Goal: Task Accomplishment & Management: Manage account settings

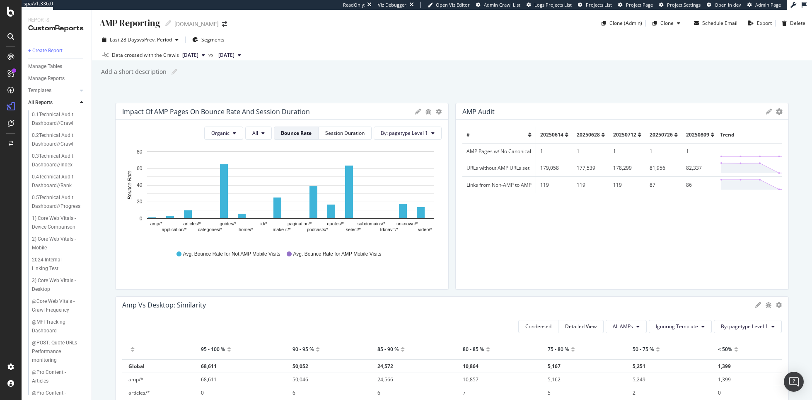
scroll to position [1359, 0]
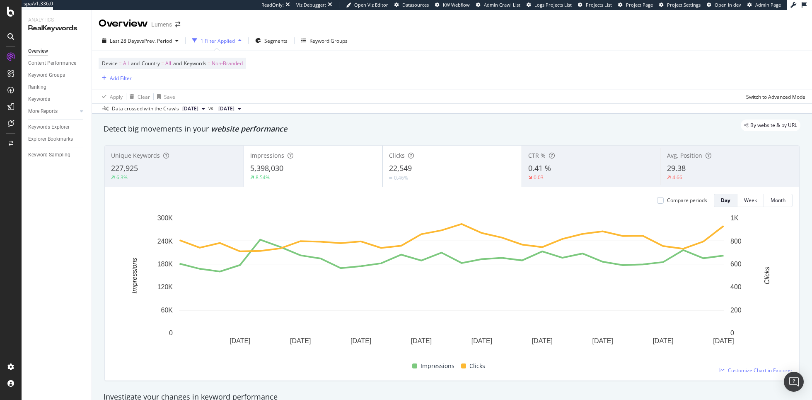
scroll to position [730, 0]
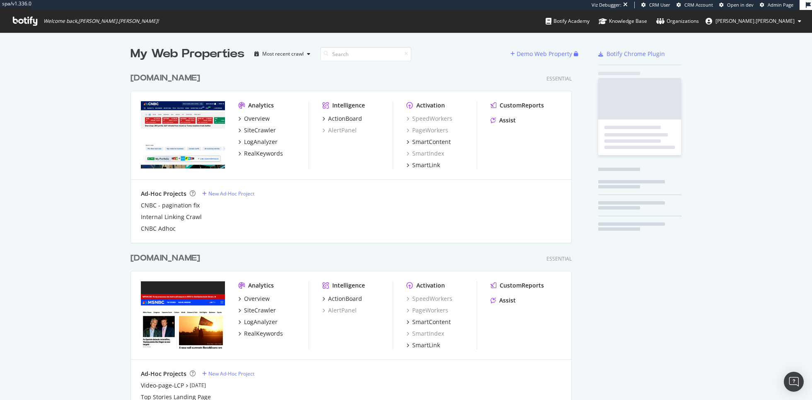
scroll to position [749, 448]
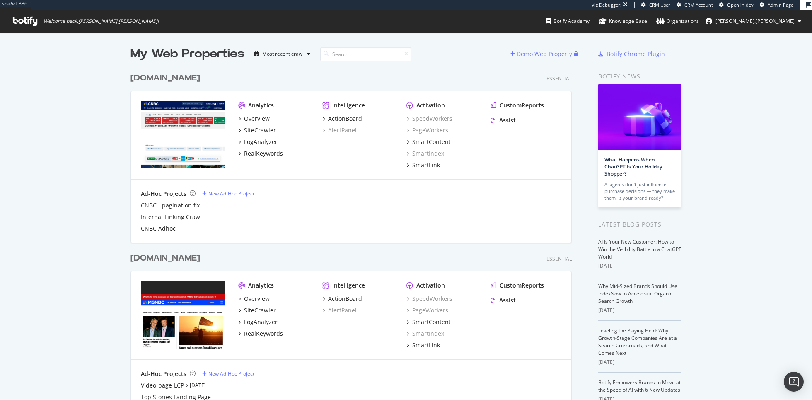
click at [770, 19] on span "[PERSON_NAME].[PERSON_NAME]" at bounding box center [755, 20] width 79 height 7
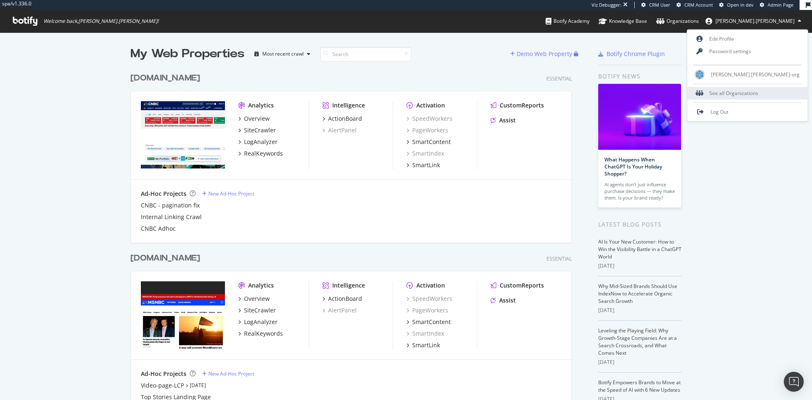
click at [761, 89] on div "See all Organizations" at bounding box center [748, 93] width 121 height 12
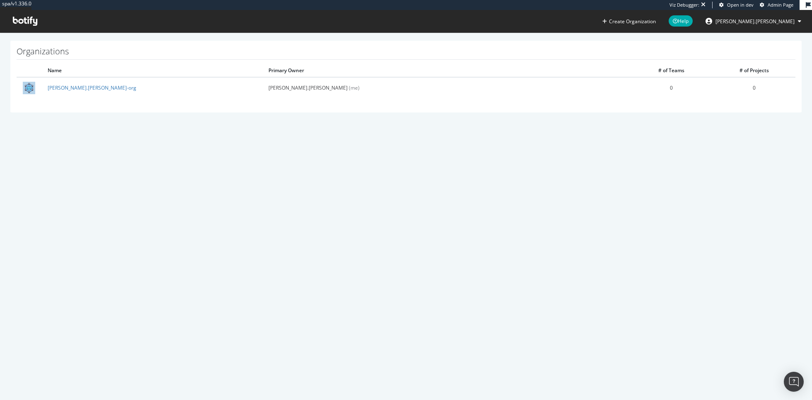
click at [769, 24] on span "[PERSON_NAME].[PERSON_NAME]" at bounding box center [755, 21] width 79 height 7
click at [764, 22] on span "[PERSON_NAME].[PERSON_NAME]" at bounding box center [755, 21] width 79 height 7
click at [35, 20] on icon at bounding box center [25, 21] width 24 height 9
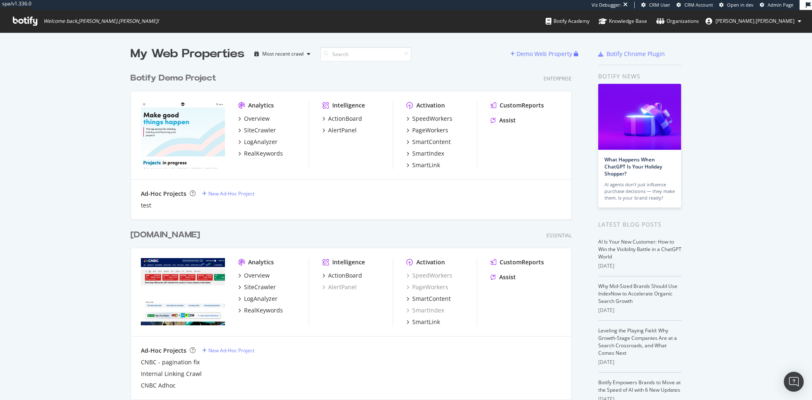
click at [780, 25] on button "[PERSON_NAME].[PERSON_NAME]" at bounding box center [753, 21] width 109 height 13
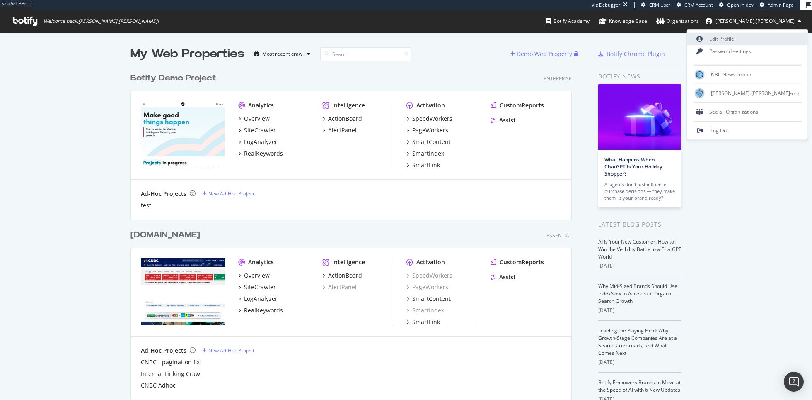
click at [769, 37] on link "Edit Profile" at bounding box center [748, 39] width 121 height 12
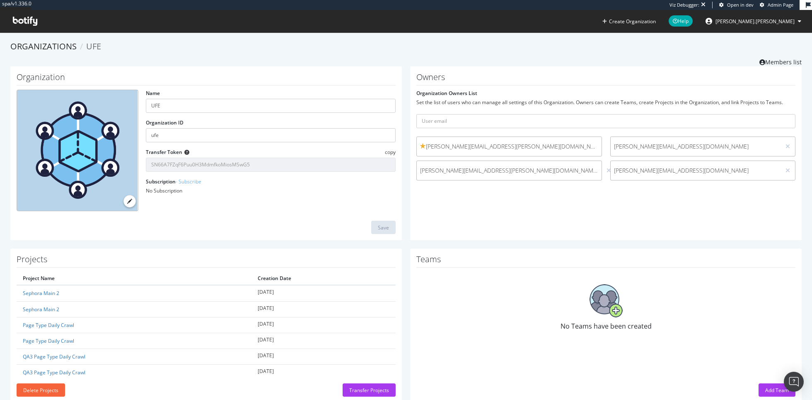
click at [775, 23] on span "[PERSON_NAME].[PERSON_NAME]" at bounding box center [755, 21] width 79 height 7
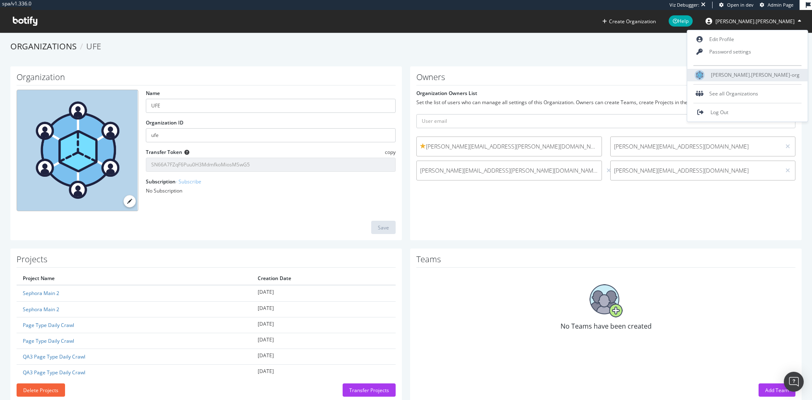
click at [764, 78] on span "[PERSON_NAME].[PERSON_NAME]-org" at bounding box center [755, 74] width 89 height 7
type input "ryan.flanagan-org"
type input "ryanflanagan-org"
type input "ZsBhglB5POWiustmpFOF7pLDAn5xgZsy"
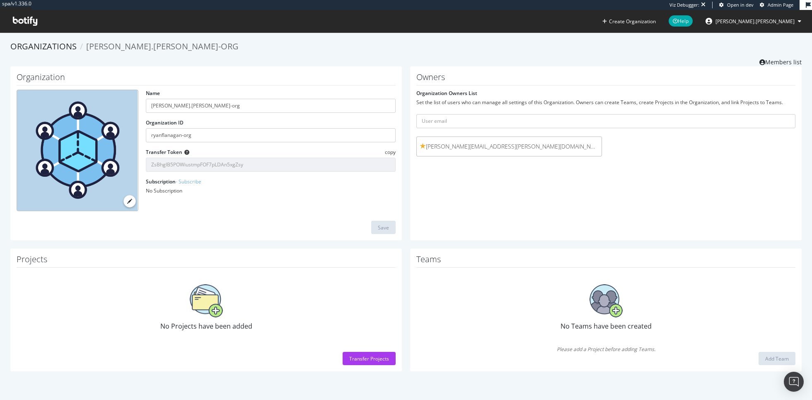
click at [461, 216] on div "Owners Organization Owners List Set the list of users who can manage all settin…" at bounding box center [606, 153] width 392 height 174
click at [776, 7] on span "Admin Page" at bounding box center [781, 5] width 26 height 6
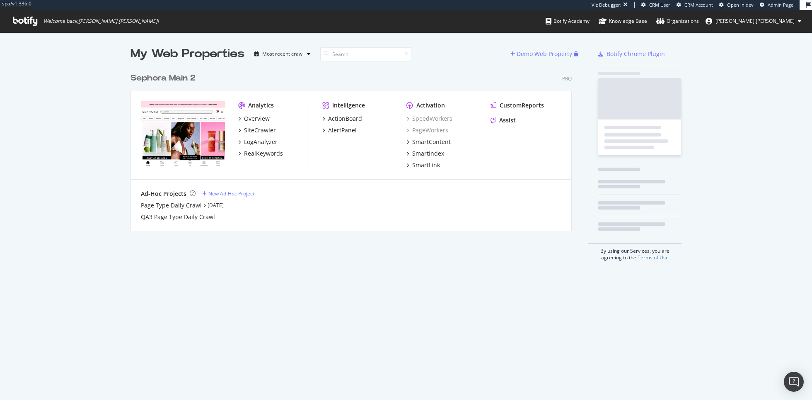
scroll to position [168, 448]
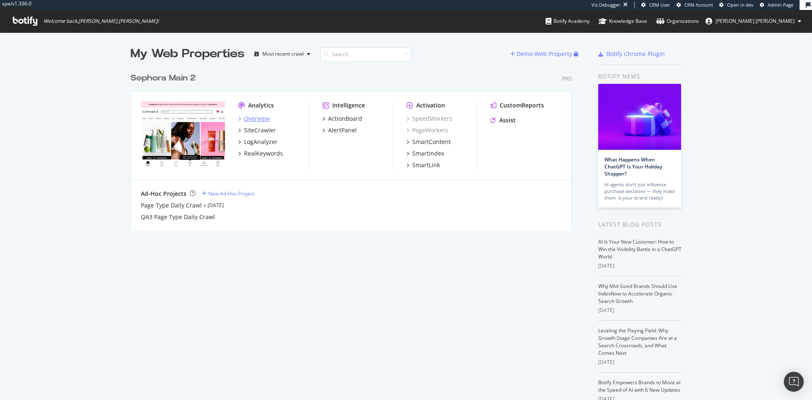
click at [258, 120] on div "Overview" at bounding box center [257, 118] width 26 height 8
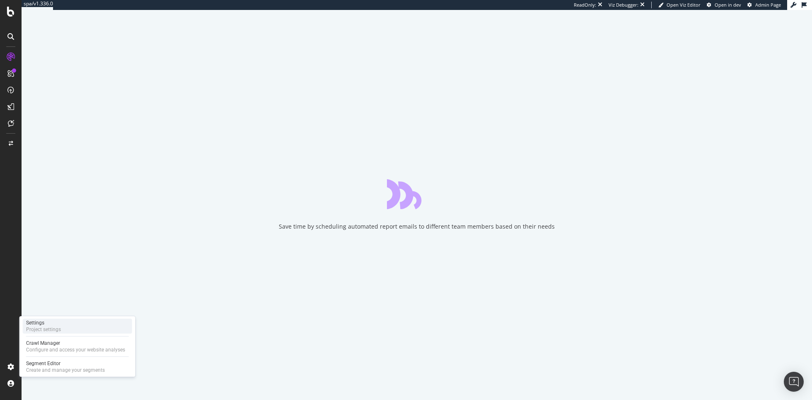
click at [48, 328] on div "Project settings" at bounding box center [43, 329] width 35 height 7
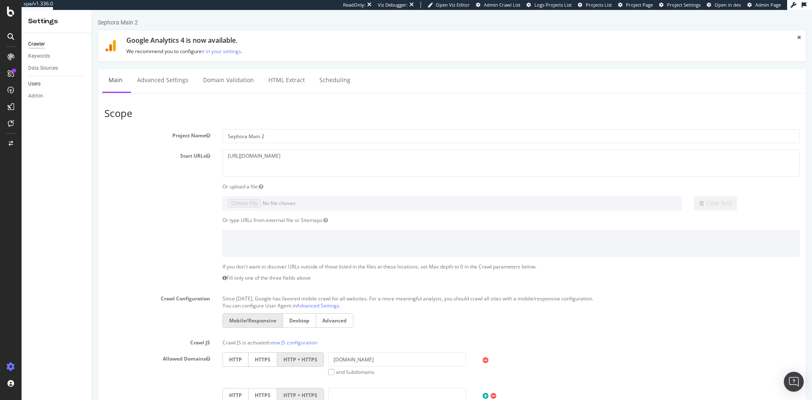
click at [43, 82] on link "Users" at bounding box center [57, 84] width 58 height 9
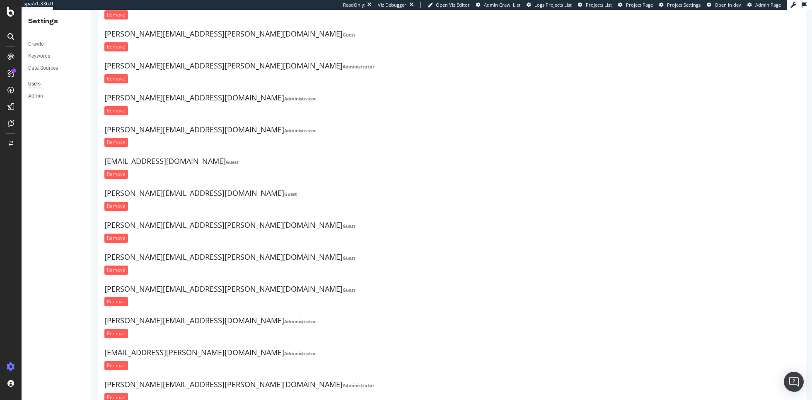
scroll to position [548, 0]
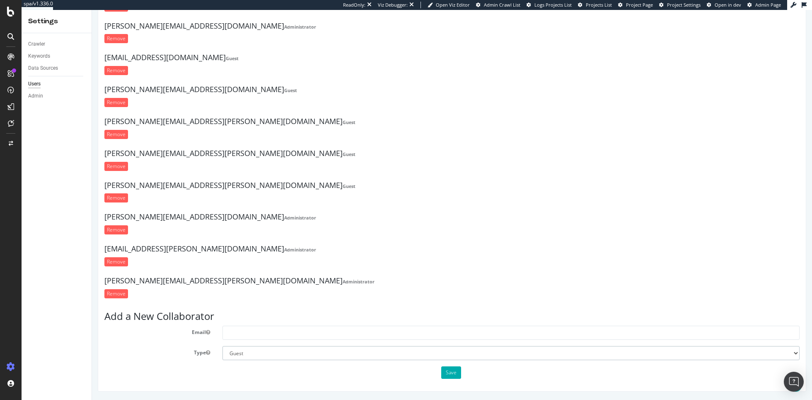
click at [296, 347] on select "Administrator Guest" at bounding box center [511, 353] width 577 height 14
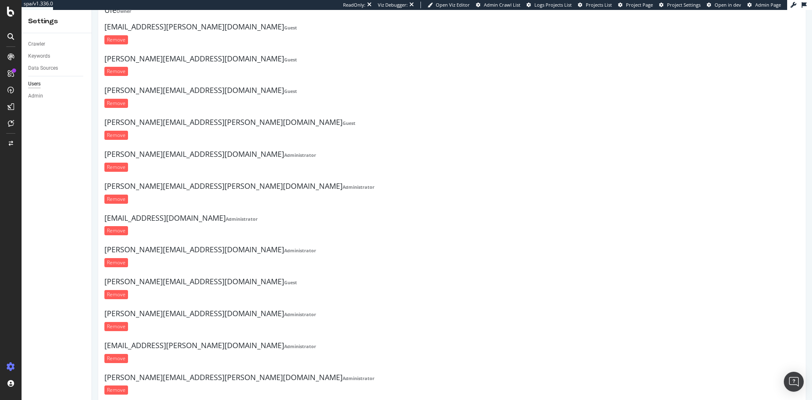
scroll to position [0, 0]
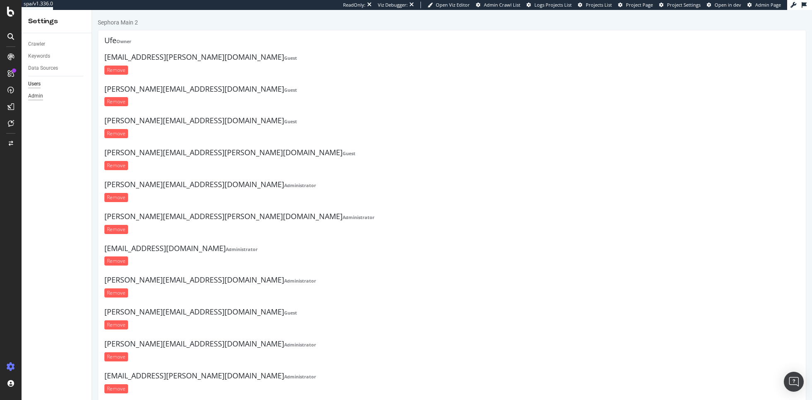
click at [41, 97] on div "Admin" at bounding box center [35, 96] width 15 height 9
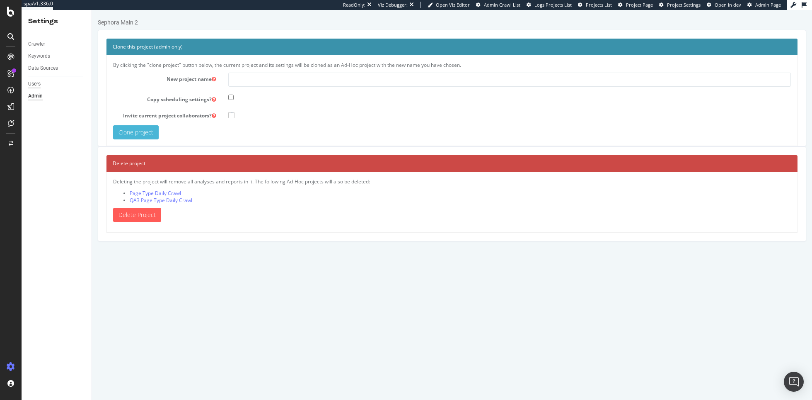
click at [32, 80] on div "Users" at bounding box center [34, 84] width 12 height 9
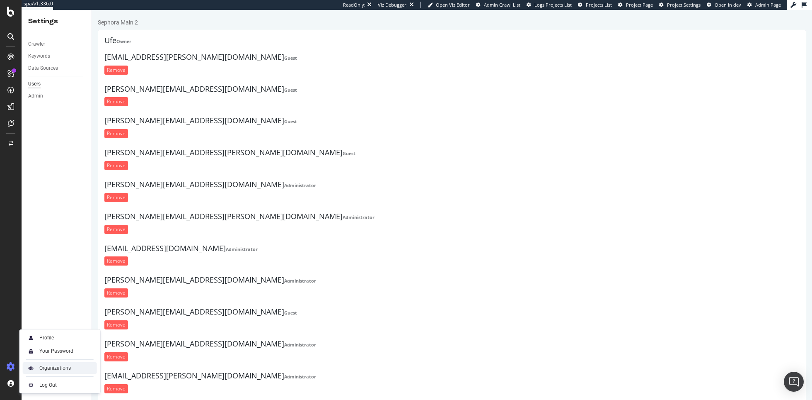
click at [39, 368] on div "Organizations" at bounding box center [55, 367] width 32 height 7
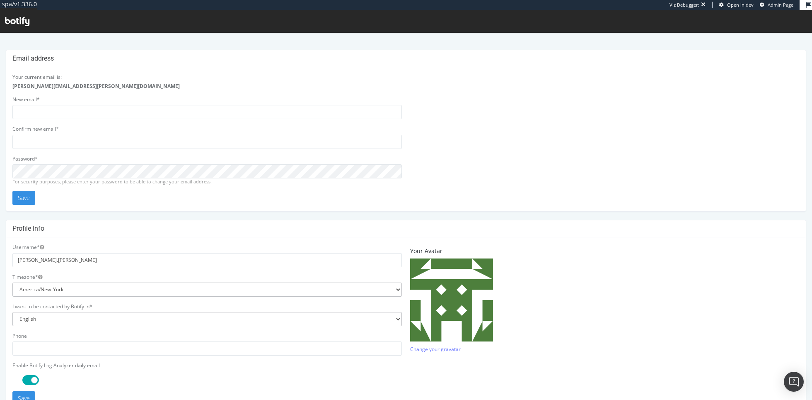
click at [46, 119] on div "Your current email is: ryan.flanagan@botify.com New email* Confirm new email* P…" at bounding box center [207, 138] width 398 height 131
click at [46, 114] on input "email" at bounding box center [207, 112] width 390 height 14
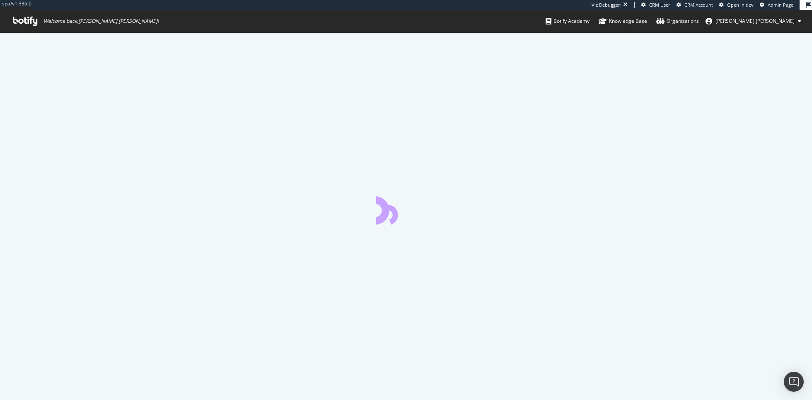
click at [774, 20] on span "[PERSON_NAME].[PERSON_NAME]" at bounding box center [755, 20] width 79 height 7
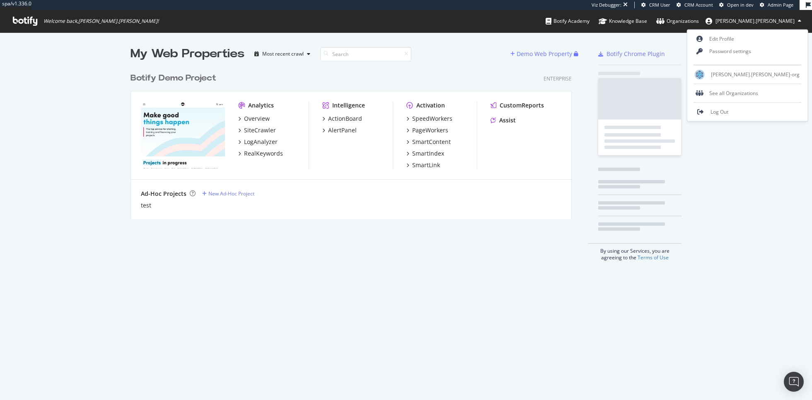
scroll to position [156, 448]
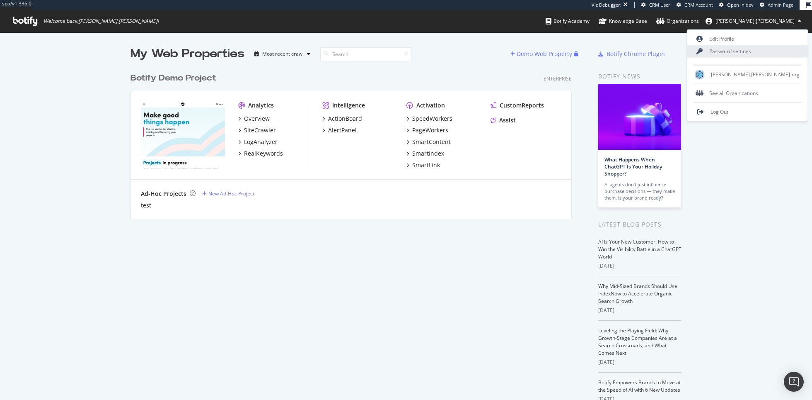
click at [763, 52] on link "Password settings" at bounding box center [748, 51] width 121 height 12
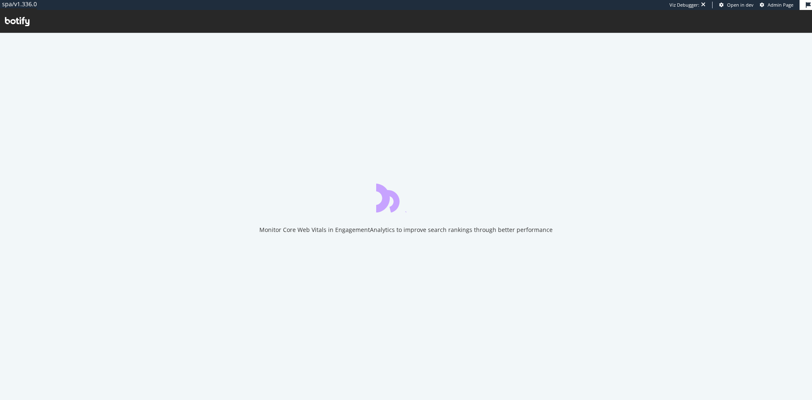
scroll to position [2, 0]
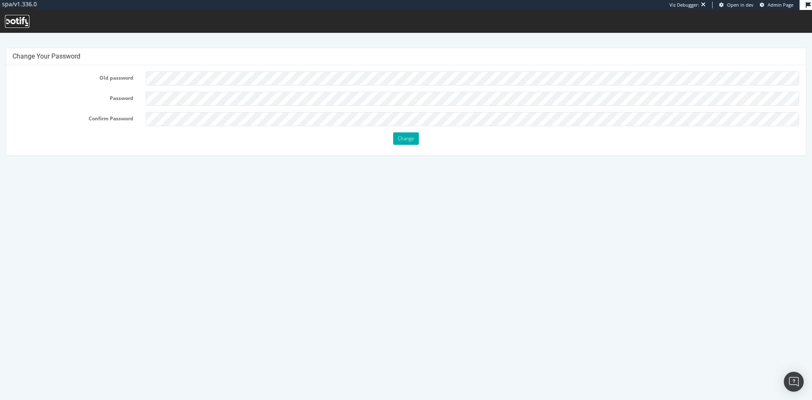
click at [18, 19] on icon at bounding box center [17, 21] width 24 height 9
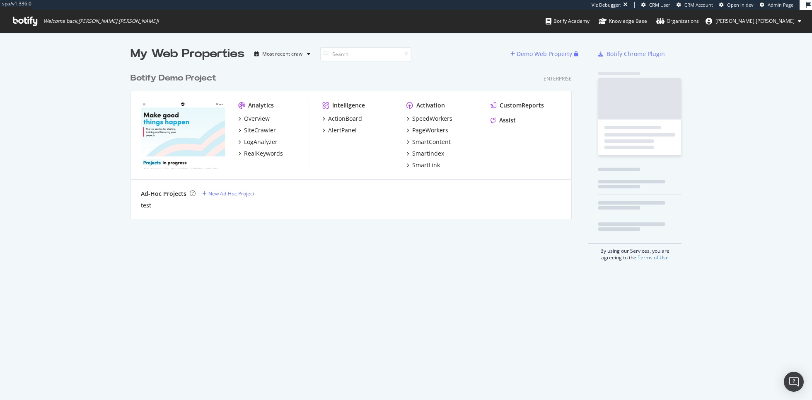
scroll to position [156, 448]
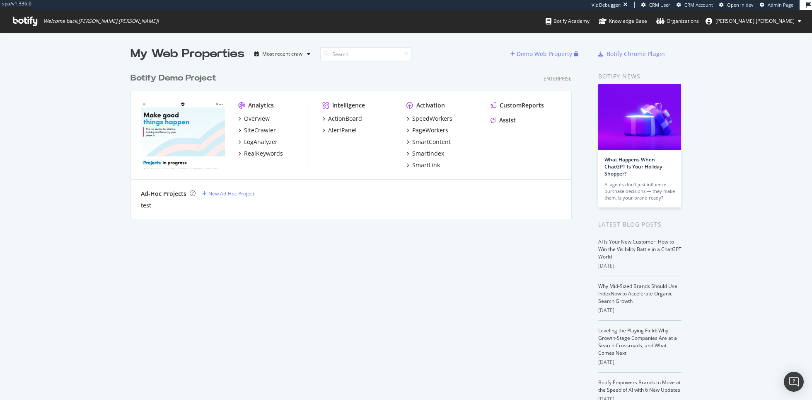
click at [772, 4] on span "Admin Page" at bounding box center [781, 5] width 26 height 6
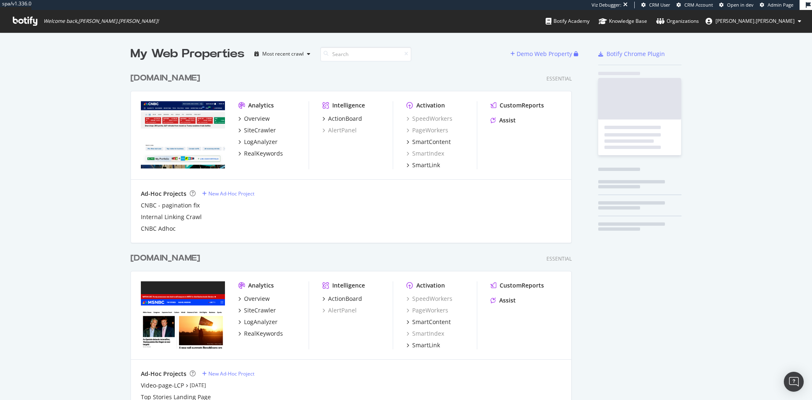
scroll to position [749, 448]
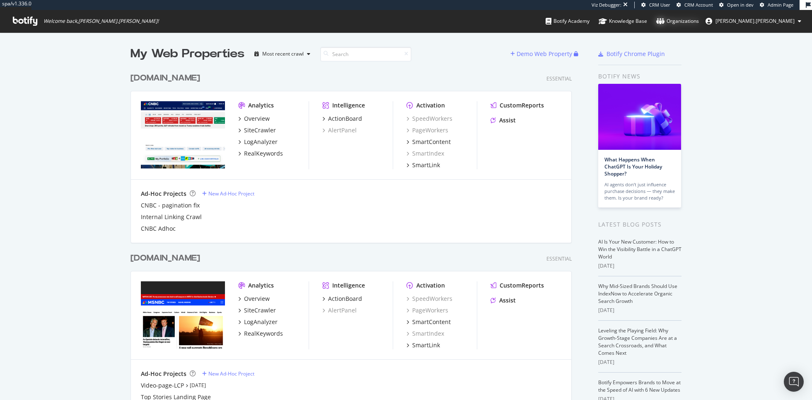
click at [699, 19] on div "Organizations" at bounding box center [678, 21] width 43 height 8
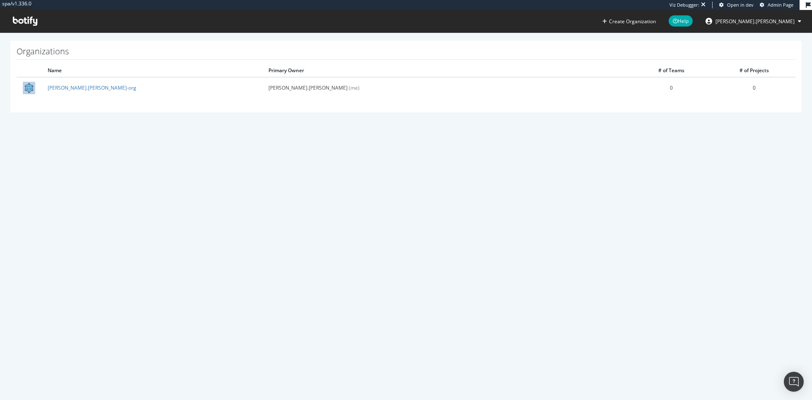
click at [18, 18] on icon at bounding box center [25, 21] width 24 height 9
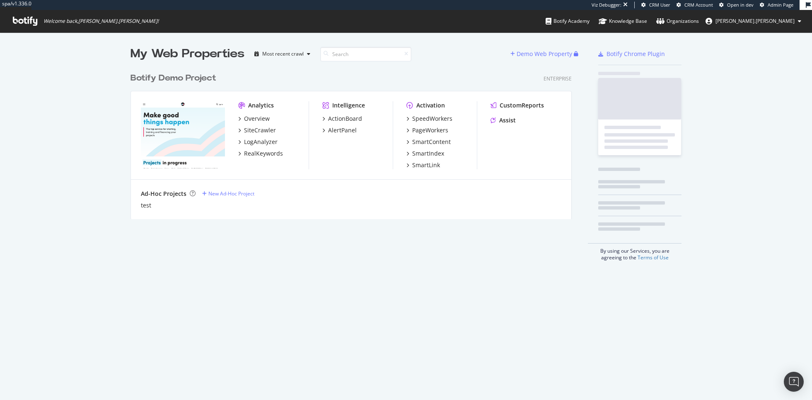
scroll to position [156, 448]
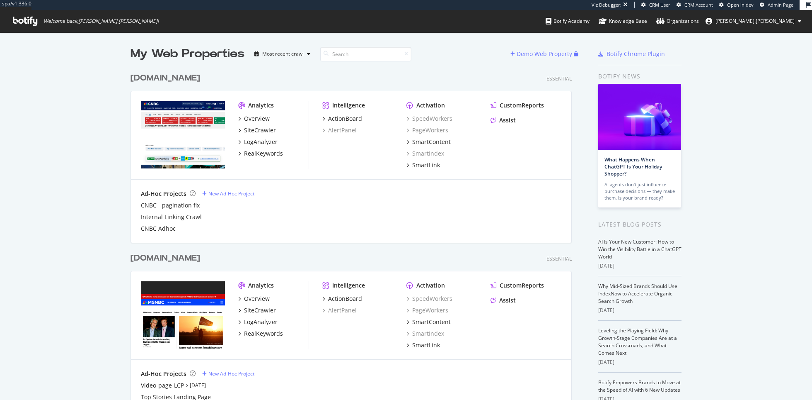
scroll to position [749, 448]
click at [778, 24] on button "ryan.flanagan" at bounding box center [753, 21] width 109 height 13
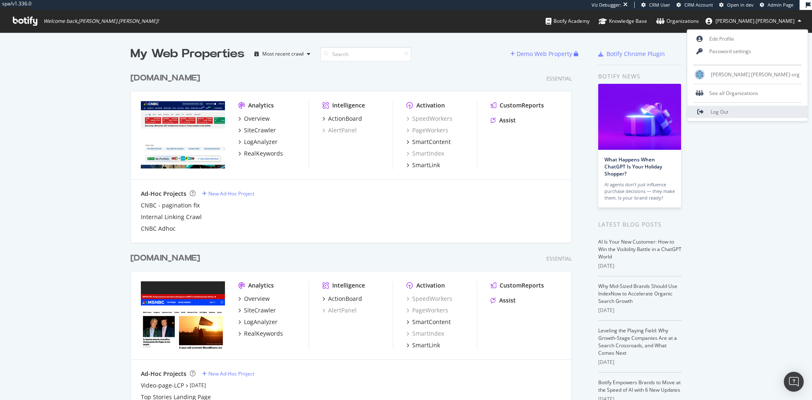
click at [729, 108] on span "Log Out" at bounding box center [720, 111] width 18 height 7
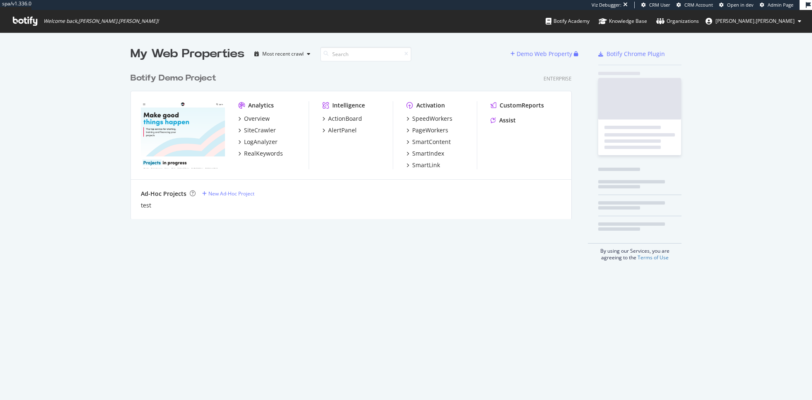
scroll to position [156, 448]
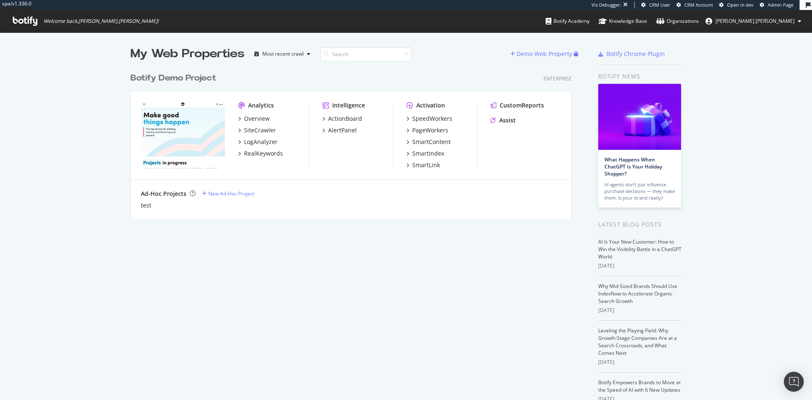
click at [780, 23] on span "[PERSON_NAME].[PERSON_NAME]" at bounding box center [755, 20] width 79 height 7
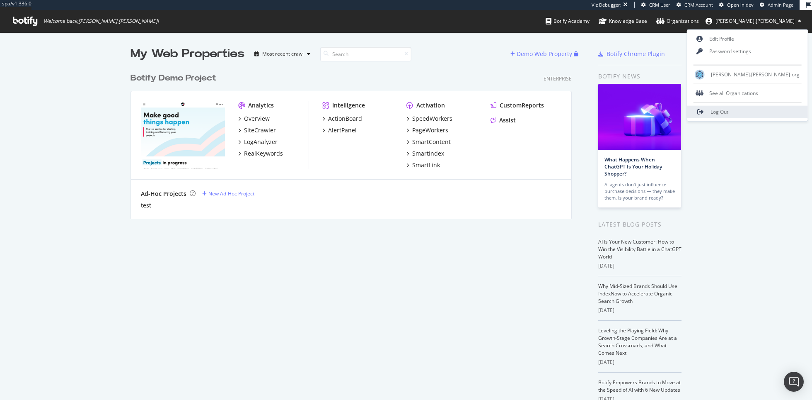
click at [729, 112] on span "Log Out" at bounding box center [720, 111] width 18 height 7
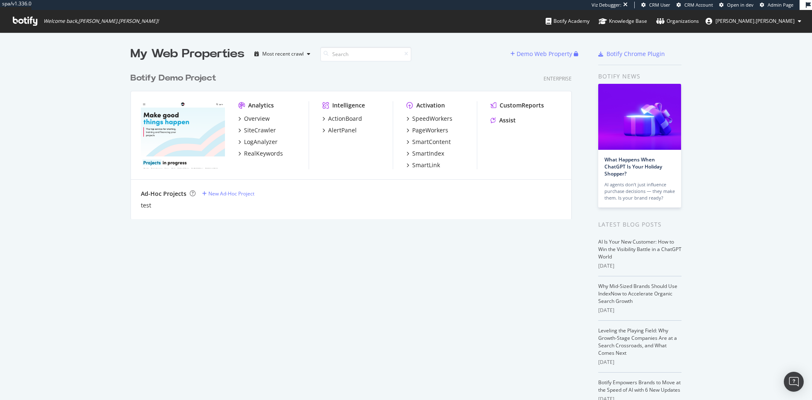
scroll to position [157, 448]
click at [771, 23] on span "ryan.flanagan" at bounding box center [755, 20] width 79 height 7
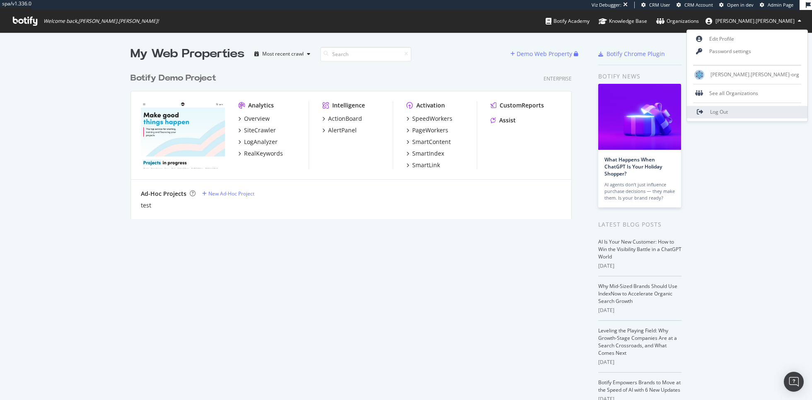
click at [728, 113] on span "Log Out" at bounding box center [719, 112] width 18 height 7
